Goal: Book appointment/travel/reservation

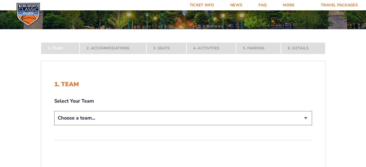
scroll to position [73, 0]
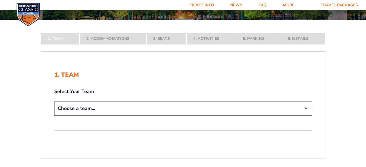
click at [126, 106] on select "Choose a team... [US_STATE] Wildcats [US_STATE] State Buckeyes [US_STATE] Tar H…" at bounding box center [183, 108] width 258 height 14
select select "12956"
click at [54, 115] on select "Choose a team... [US_STATE] Wildcats [US_STATE] State Buckeyes [US_STATE] Tar H…" at bounding box center [183, 108] width 258 height 14
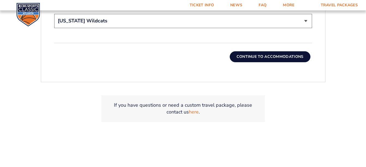
scroll to position [218, 0]
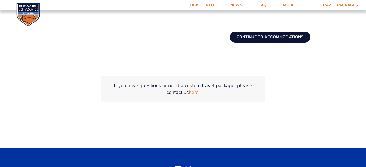
click at [245, 37] on button "Continue To Accommodations" at bounding box center [270, 37] width 81 height 11
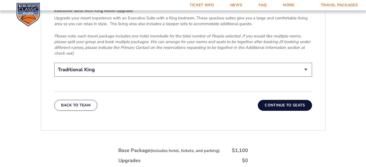
scroll to position [878, 0]
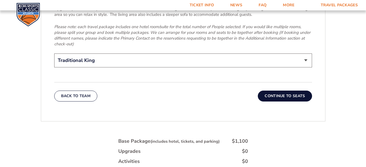
click at [289, 90] on button "Continue To Seats" at bounding box center [285, 95] width 54 height 11
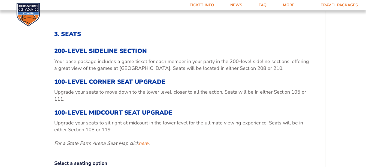
scroll to position [224, 0]
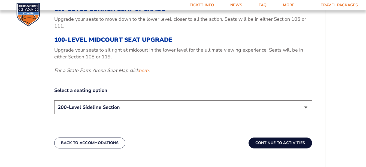
click at [126, 105] on select "200-Level Sideline Section 100-Level Corner Seat Upgrade (+$120 per person) 100…" at bounding box center [183, 107] width 258 height 14
click at [222, 102] on select "200-Level Sideline Section 100-Level Corner Seat Upgrade (+$120 per person) 100…" at bounding box center [183, 107] width 258 height 14
click at [185, 104] on select "200-Level Sideline Section 100-Level Corner Seat Upgrade (+$120 per person) 100…" at bounding box center [183, 107] width 258 height 14
select select "100-Level Corner Seat Upgrade"
click at [54, 100] on select "200-Level Sideline Section 100-Level Corner Seat Upgrade (+$120 per person) 100…" at bounding box center [183, 107] width 258 height 14
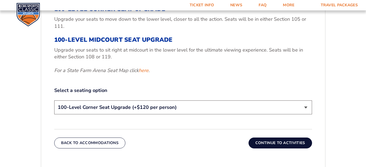
scroll to position [297, 0]
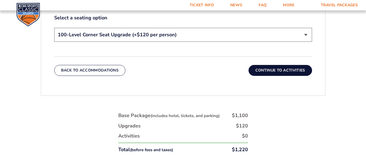
click at [270, 67] on button "Continue To Activities" at bounding box center [279, 70] width 63 height 11
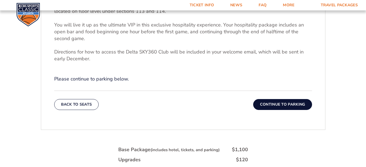
scroll to position [198, 0]
click at [29, 50] on div "1. Team 2. Accommodations 3. Seats 4. Activities 5. Parking 6. Details 1. Team …" at bounding box center [183, 95] width 311 height 327
click at [26, 54] on form "[US_STATE] [US_STATE] Travel Package [US_STATE][GEOGRAPHIC_DATA] [US_STATE] Sta…" at bounding box center [183, 30] width 366 height 457
click at [25, 54] on form "[US_STATE] [US_STATE] Travel Package [US_STATE][GEOGRAPHIC_DATA] [US_STATE] Sta…" at bounding box center [183, 30] width 366 height 457
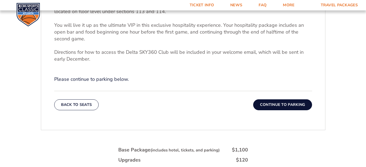
click at [285, 105] on button "Continue To Parking" at bounding box center [282, 104] width 59 height 11
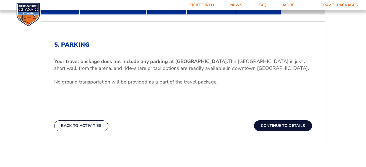
scroll to position [151, 0]
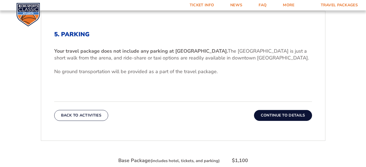
click at [281, 110] on button "Continue To Details" at bounding box center [283, 115] width 58 height 11
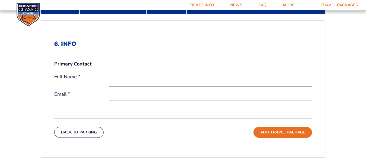
scroll to position [151, 0]
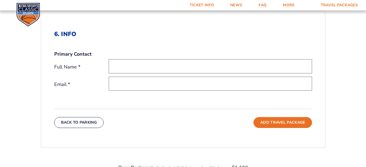
click at [52, 114] on div "6. Info Primary Contact Full Name * Email * Back To Parking Add Travel Package" at bounding box center [183, 78] width 284 height 123
click at [62, 122] on button "Back To Parking" at bounding box center [79, 122] width 50 height 11
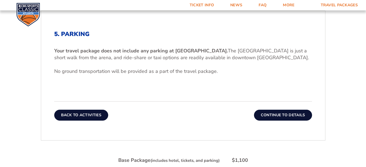
click at [68, 114] on button "Back To Activities" at bounding box center [81, 115] width 54 height 11
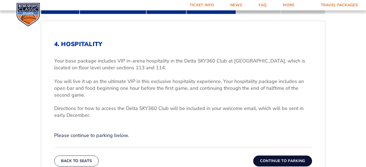
scroll to position [224, 0]
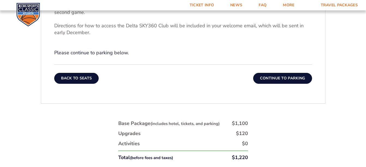
click at [62, 80] on button "Back To Seats" at bounding box center [76, 78] width 45 height 11
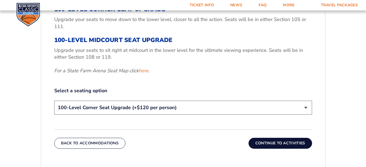
scroll to position [297, 0]
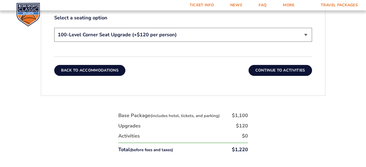
click at [81, 67] on button "Back To Accommodations" at bounding box center [89, 70] width 71 height 11
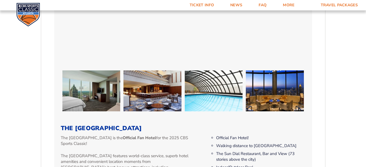
scroll to position [587, 0]
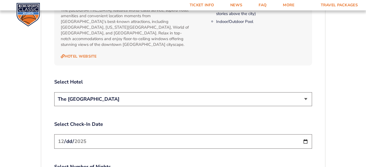
click at [141, 92] on select "The [GEOGRAPHIC_DATA]" at bounding box center [183, 99] width 258 height 14
